Goal: Transaction & Acquisition: Subscribe to service/newsletter

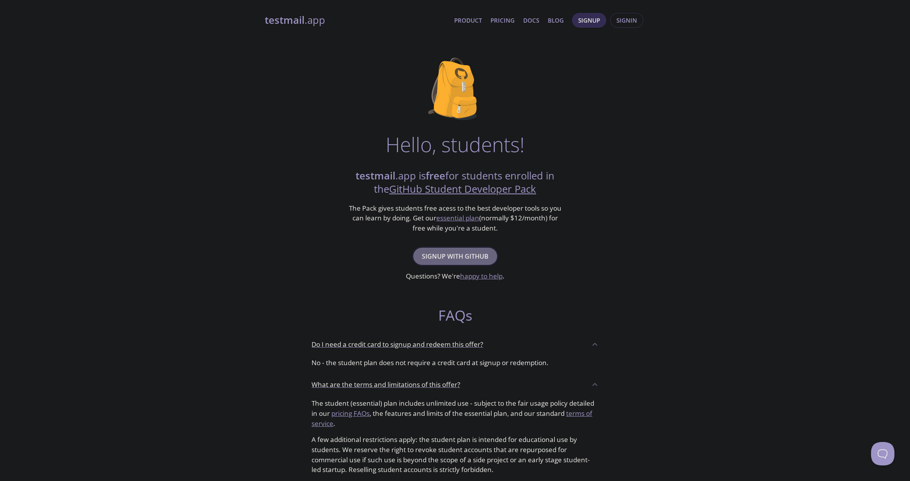
click at [480, 256] on span "Signup with GitHub" at bounding box center [455, 256] width 67 height 11
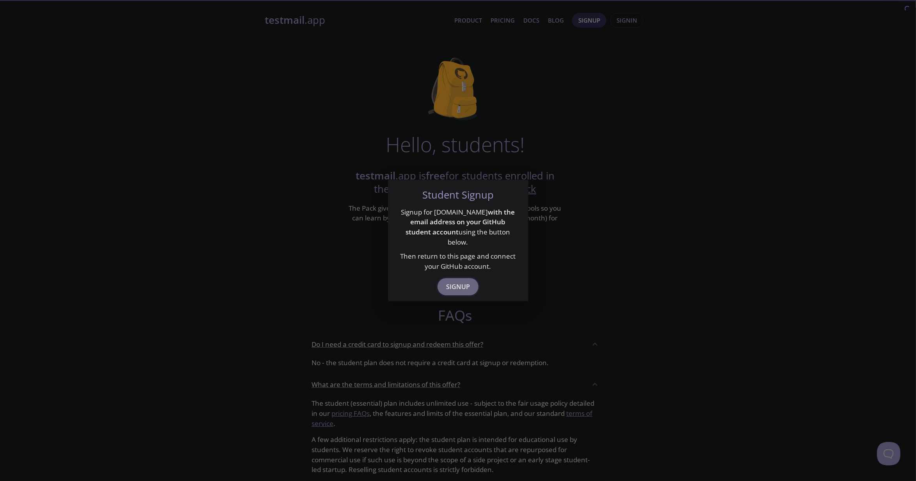
click at [466, 281] on span "Signup" at bounding box center [458, 286] width 24 height 11
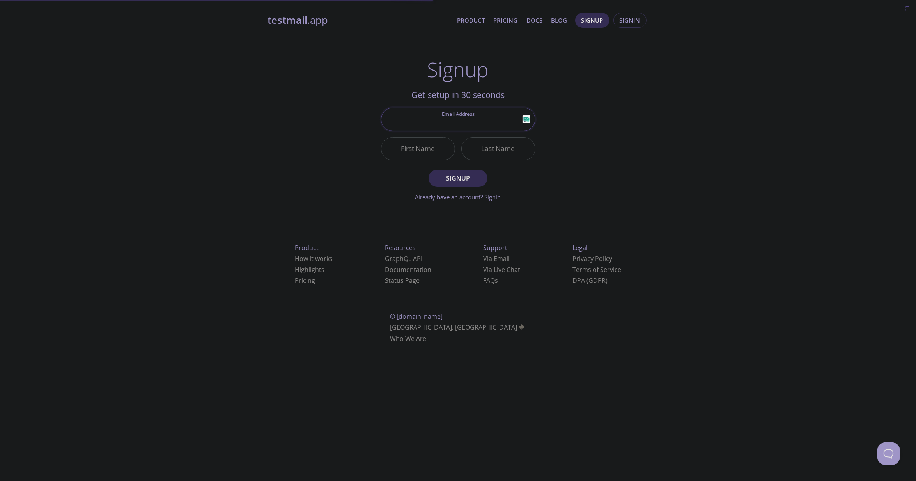
click at [468, 117] on input "Email Address" at bounding box center [458, 119] width 154 height 22
click at [575, 146] on div "testmail .app Product Pricing Docs Blog Signup Signin Signup Get setup in 30 se…" at bounding box center [457, 187] width 399 height 358
click at [465, 123] on input "Email Address" at bounding box center [458, 119] width 154 height 22
type input "[EMAIL_ADDRESS][DOMAIN_NAME]"
click at [432, 145] on input "First Name" at bounding box center [417, 149] width 73 height 22
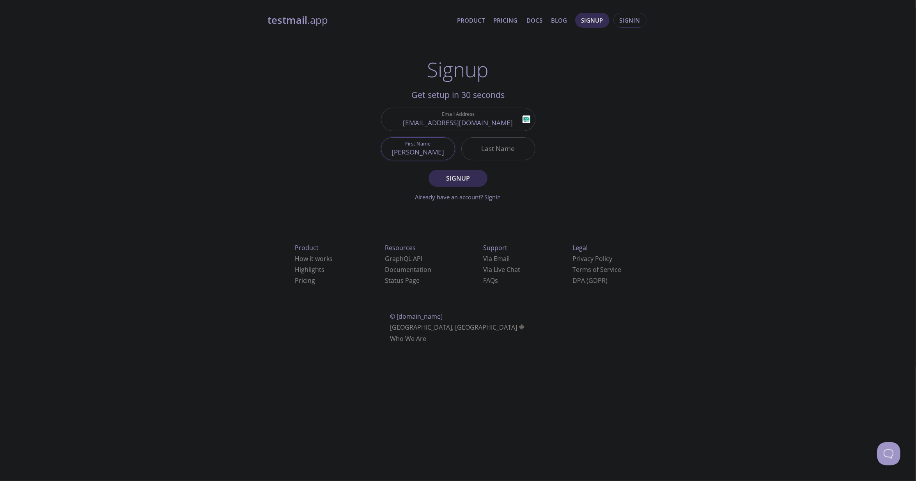
type input "[PERSON_NAME]"
click at [489, 156] on input "Last Name" at bounding box center [498, 149] width 73 height 22
type input "Bhatt"
click at [478, 177] on span "Signup" at bounding box center [457, 178] width 41 height 11
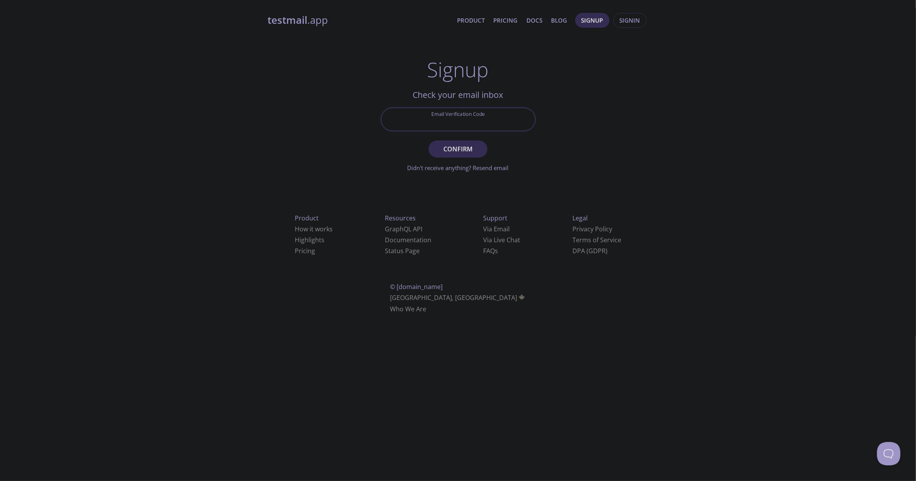
click at [476, 121] on input "Email Verification Code" at bounding box center [458, 119] width 154 height 22
paste input "1LD3ZC5"
type input "1LD3ZC5"
click at [456, 152] on span "Confirm" at bounding box center [457, 148] width 41 height 11
